Goal: Information Seeking & Learning: Find specific fact

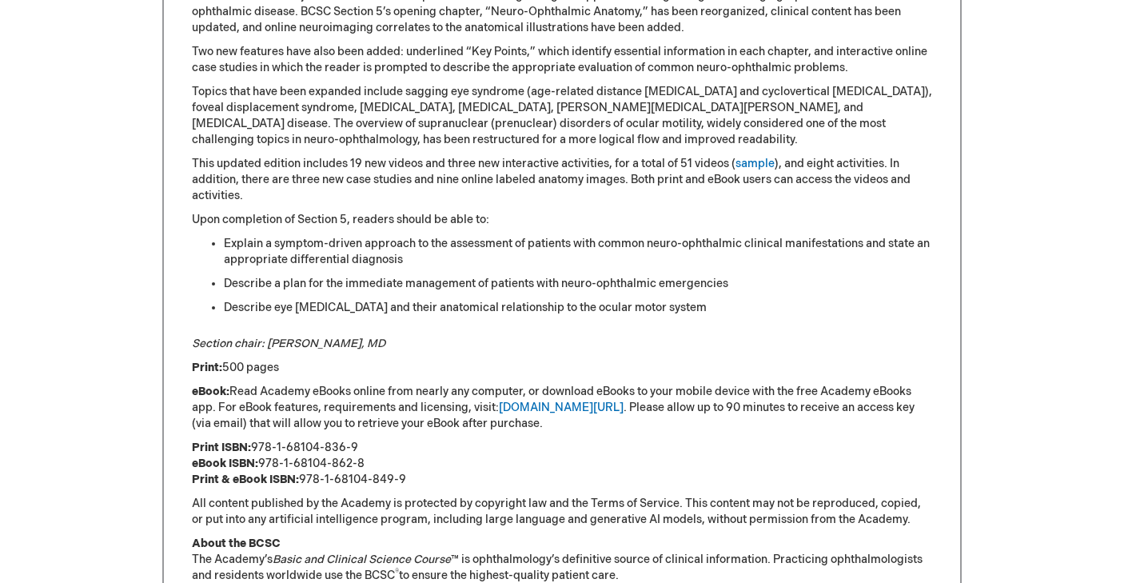
scroll to position [1084, 0]
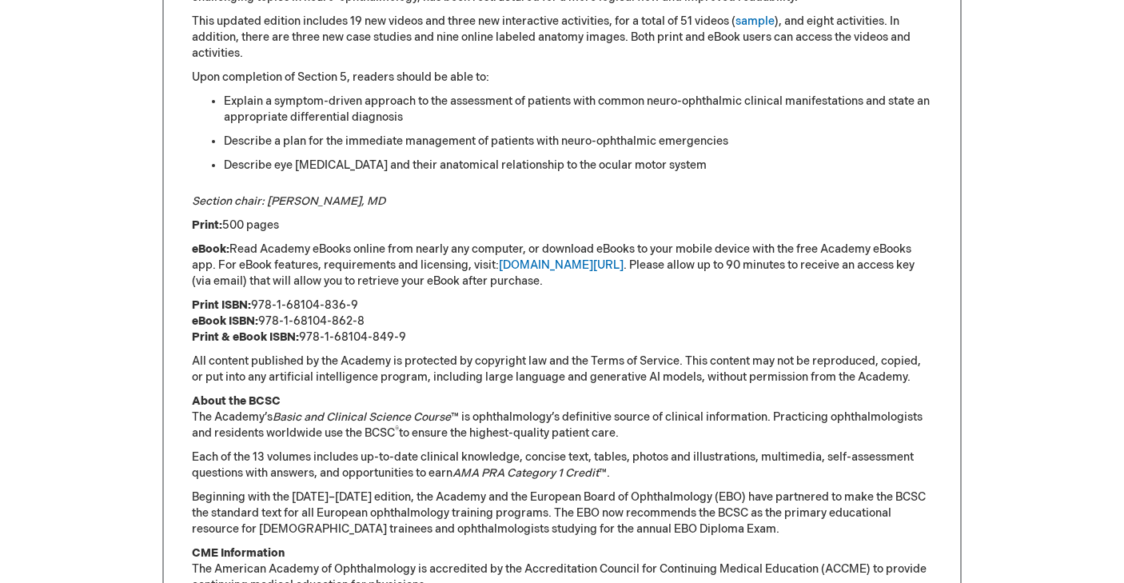
drag, startPoint x: 373, startPoint y: 320, endPoint x: 263, endPoint y: 319, distance: 110.3
click at [263, 319] on p "Print ISBN: 978-1-68104-836-9 eBook ISBN: 978-1-68104-862-8 Print & eBook ISBN:…" at bounding box center [562, 321] width 740 height 48
copy p "978-1-68104-862-8"
